Goal: Task Accomplishment & Management: Manage account settings

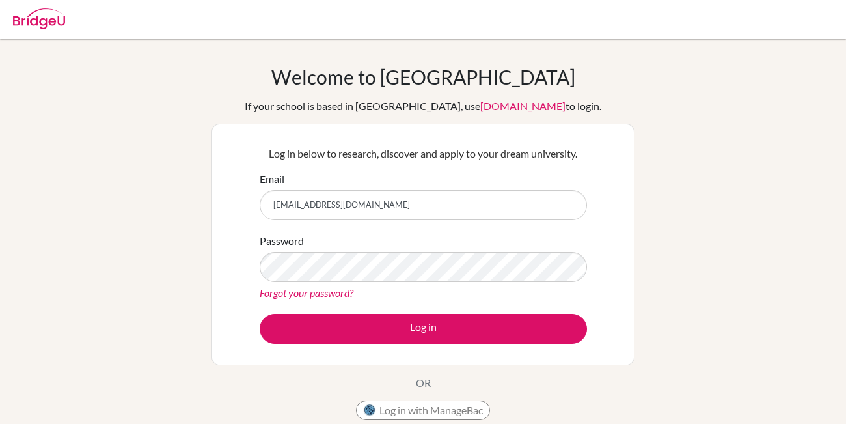
type input "ujjawalchapagai@gmail.com"
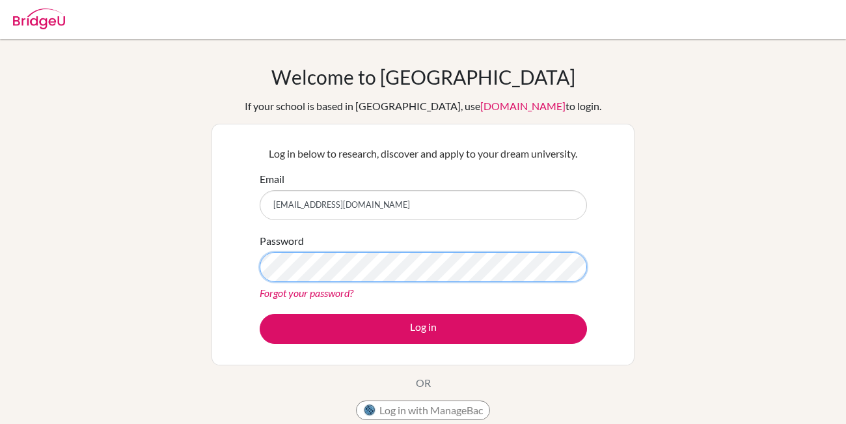
click at [260, 314] on button "Log in" at bounding box center [423, 329] width 327 height 30
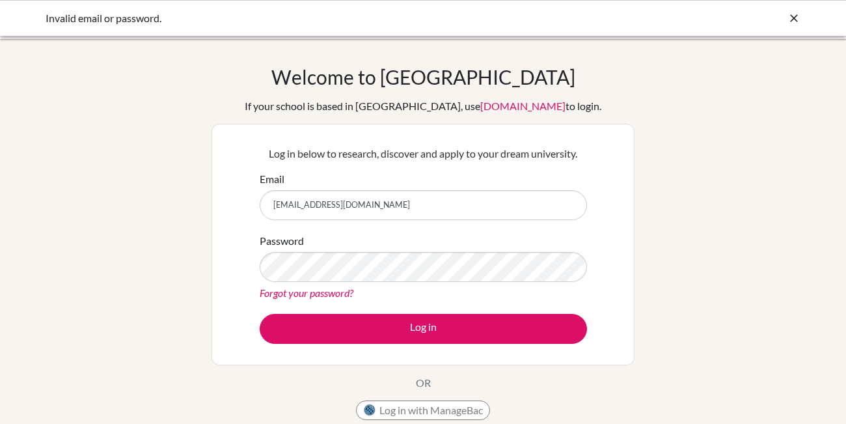
click at [682, 282] on div "Welcome to BridgeU If your school is based in China, use app.bridge-u.com.cn to…" at bounding box center [423, 278] width 846 height 426
click at [326, 291] on link "Forgot your password?" at bounding box center [307, 292] width 94 height 12
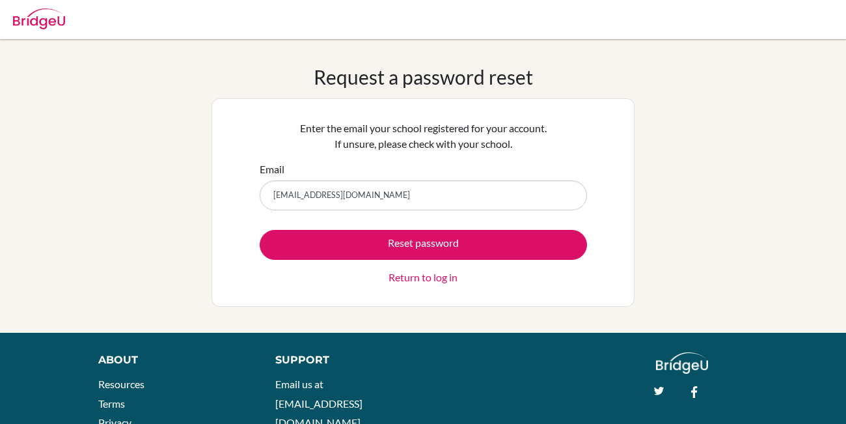
type input "[EMAIL_ADDRESS][DOMAIN_NAME]"
click at [260, 230] on button "Reset password" at bounding box center [423, 245] width 327 height 30
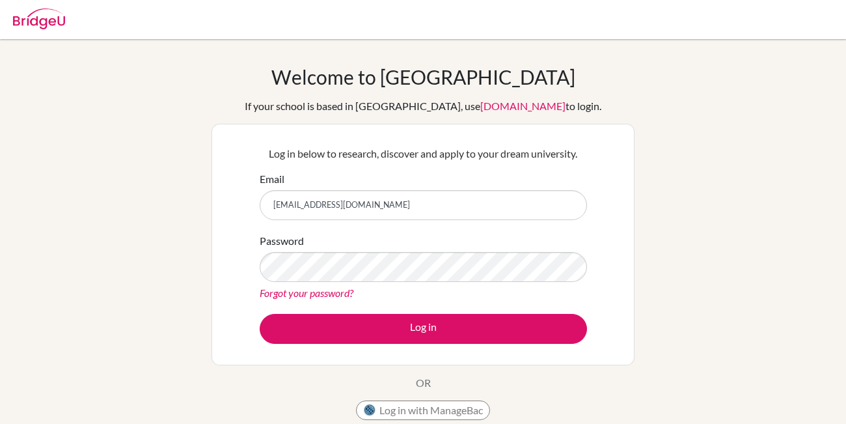
click at [260, 314] on button "Log in" at bounding box center [423, 329] width 327 height 30
